Goal: Information Seeking & Learning: Find specific fact

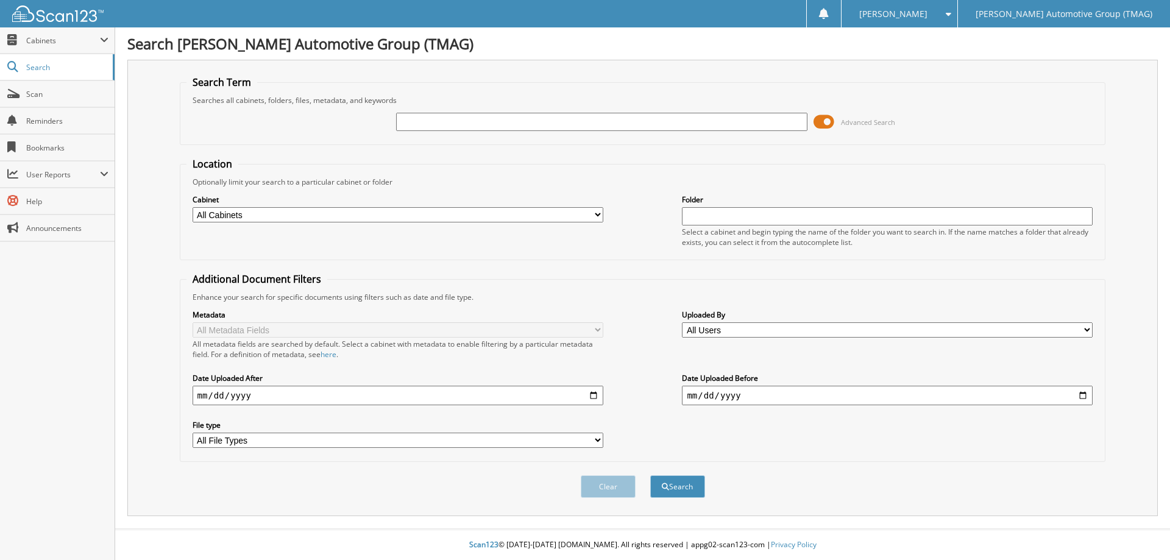
click at [443, 118] on input "text" at bounding box center [601, 122] width 411 height 18
type input "H25760"
click at [650, 475] on button "Search" at bounding box center [677, 486] width 55 height 23
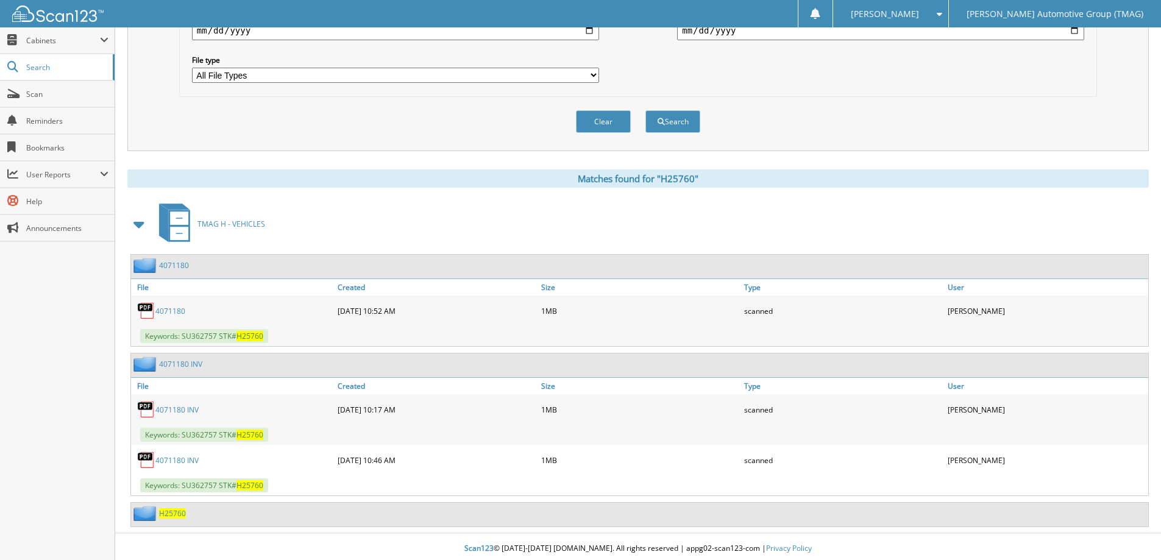
scroll to position [366, 0]
click at [179, 519] on div "H25760" at bounding box center [158, 512] width 55 height 15
click at [177, 516] on span "H25760" at bounding box center [172, 513] width 27 height 10
